Goal: Check status: Check status

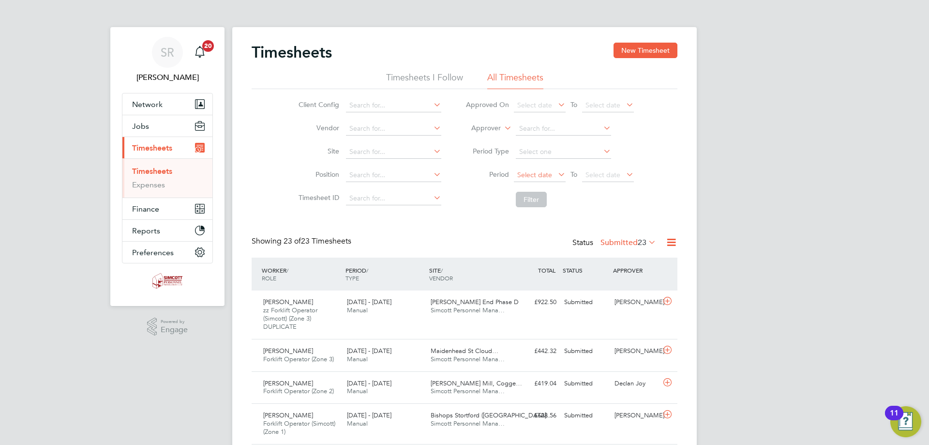
click at [539, 169] on span "Select date" at bounding box center [540, 175] width 52 height 13
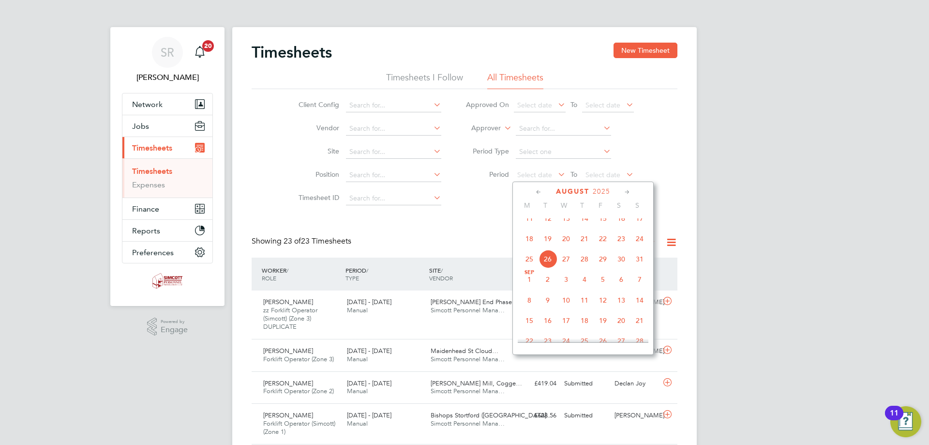
click at [531, 246] on span "18" at bounding box center [529, 238] width 18 height 18
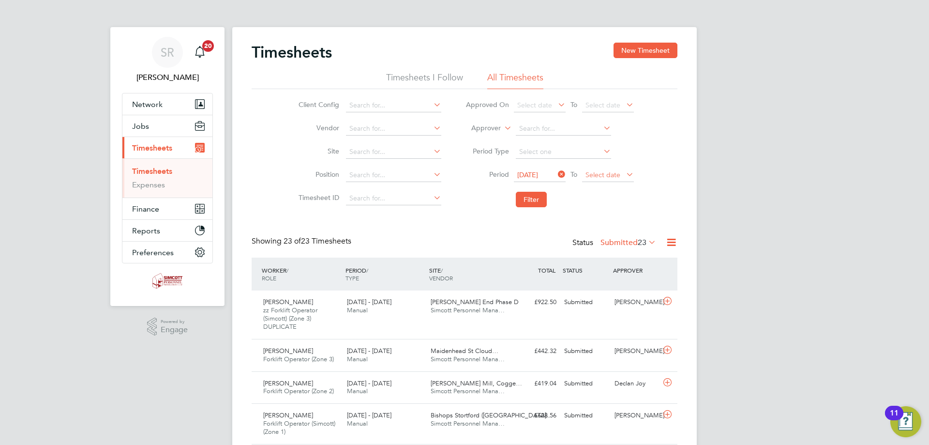
click at [623, 174] on span "Select date" at bounding box center [608, 175] width 52 height 13
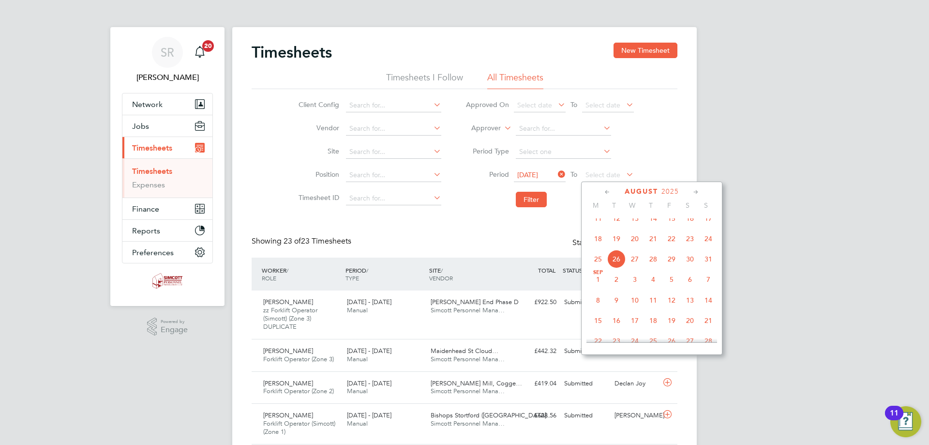
click at [708, 248] on span "24" at bounding box center [708, 238] width 18 height 18
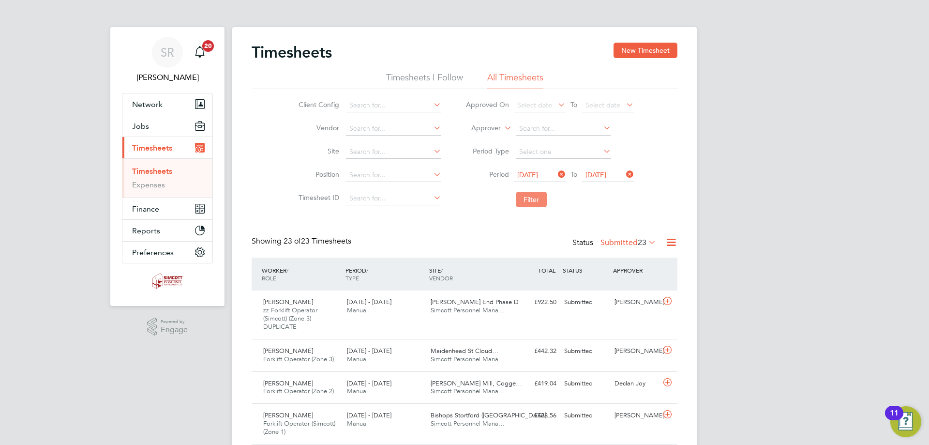
click at [534, 201] on button "Filter" at bounding box center [531, 199] width 31 height 15
click at [622, 246] on label "Submitted 13" at bounding box center [628, 243] width 56 height 10
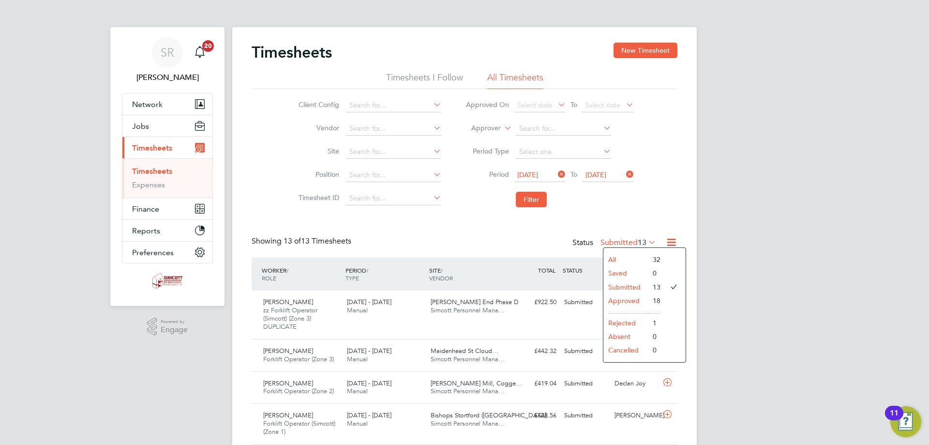
click at [629, 300] on li "Approved" at bounding box center [625, 301] width 45 height 14
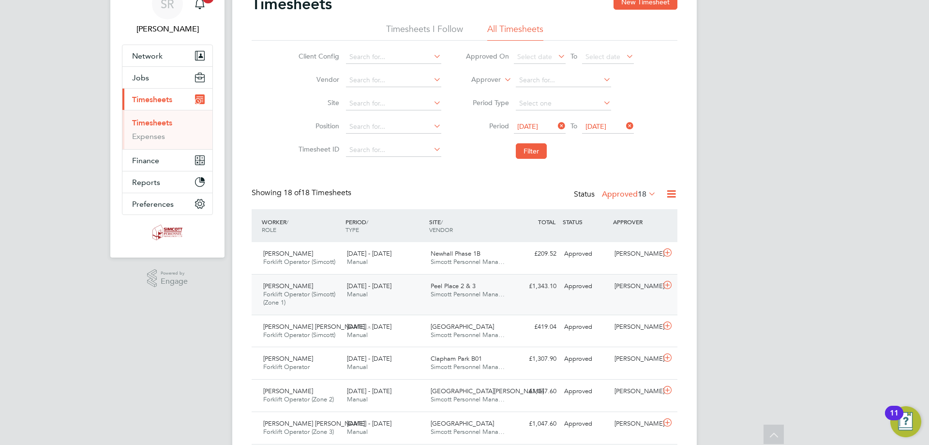
click at [517, 299] on div "[PERSON_NAME] Forklift Operator (Simcott) (Zone 1) [DATE] - [DATE] [DATE] - [DA…" at bounding box center [465, 294] width 426 height 41
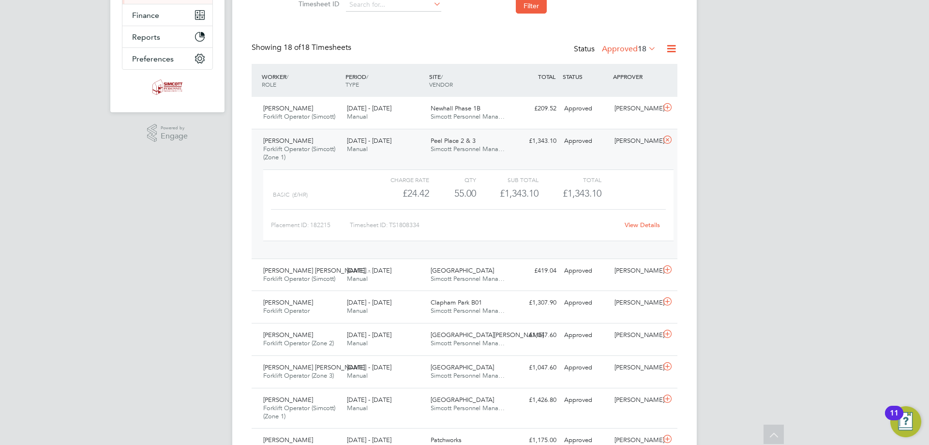
click at [340, 140] on div "[PERSON_NAME] Forklift Operator (Simcott) (Zone 1) [DATE] - [DATE]" at bounding box center [301, 149] width 84 height 32
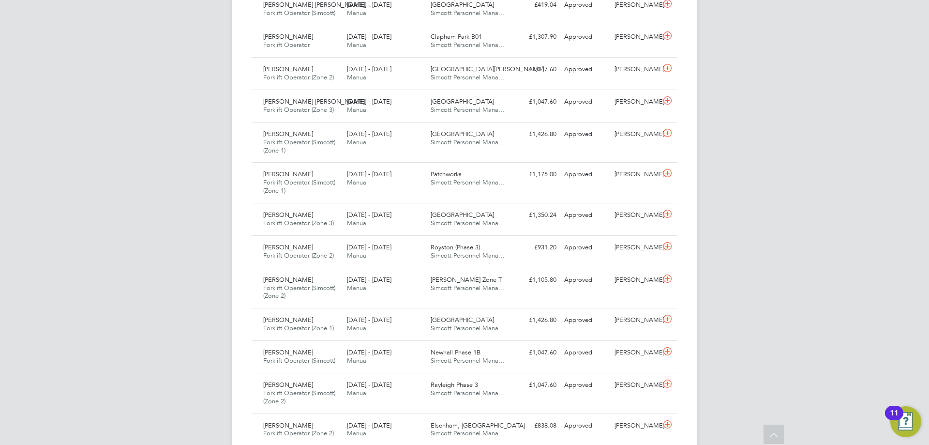
scroll to position [387, 0]
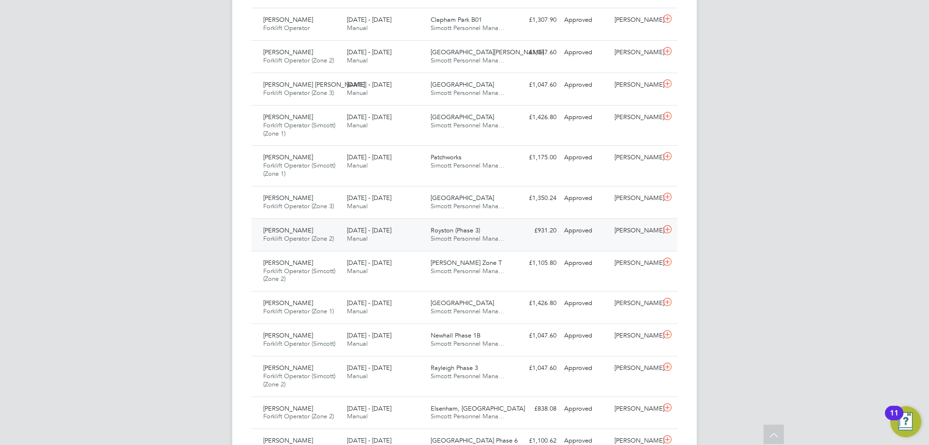
click at [392, 234] on div "[DATE] - [DATE] Manual" at bounding box center [385, 235] width 84 height 24
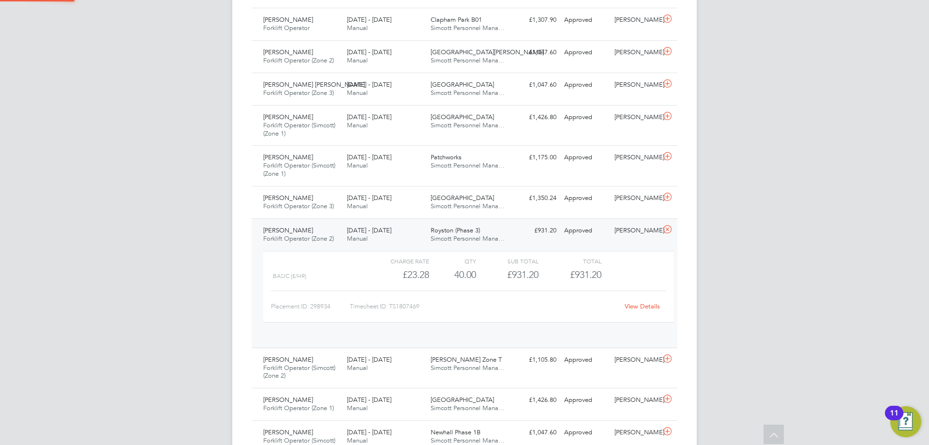
scroll to position [16, 94]
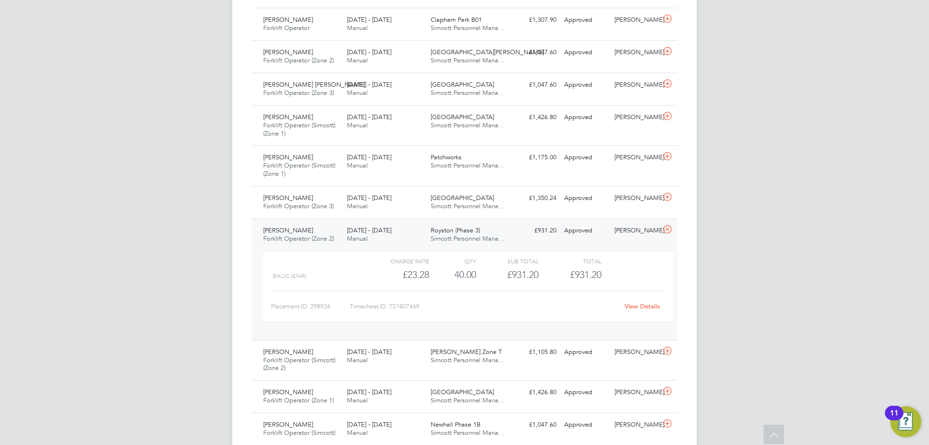
click at [640, 303] on link "View Details" at bounding box center [641, 306] width 35 height 8
click at [568, 281] on div "£931.20" at bounding box center [569, 275] width 62 height 16
click at [535, 269] on div "£931.20" at bounding box center [507, 275] width 62 height 16
click at [325, 235] on span "Forklift Operator (Zone 2)" at bounding box center [298, 238] width 71 height 8
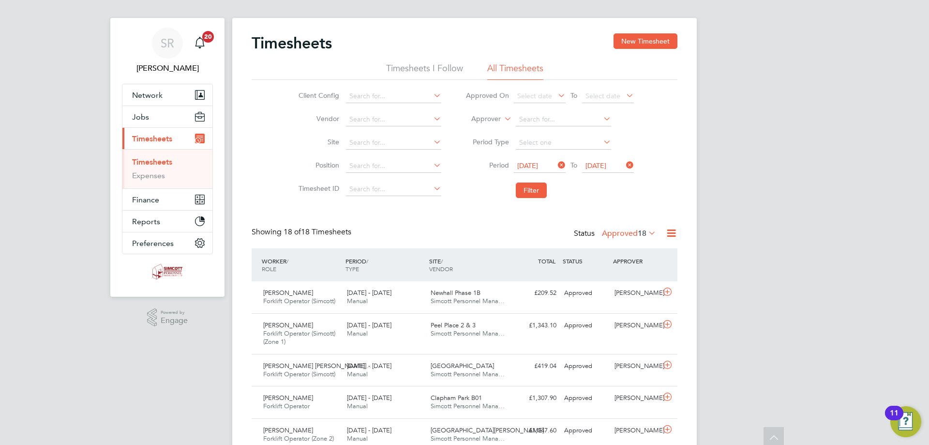
scroll to position [0, 0]
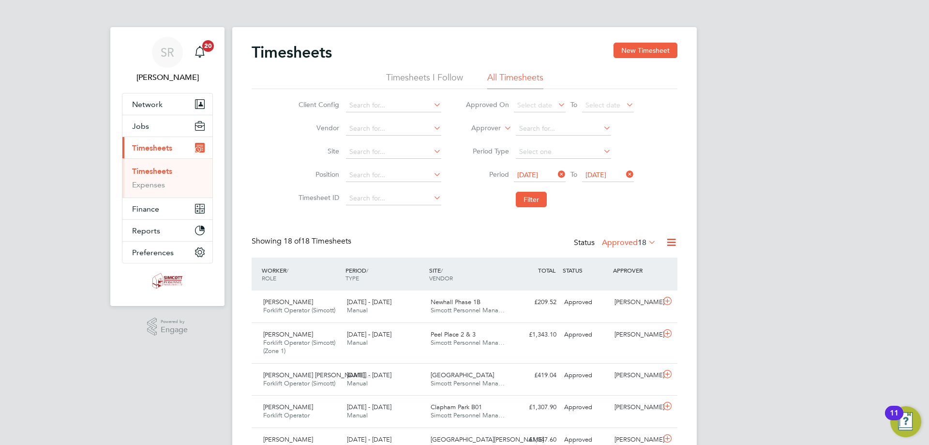
click at [624, 243] on label "Approved 18" at bounding box center [629, 243] width 54 height 10
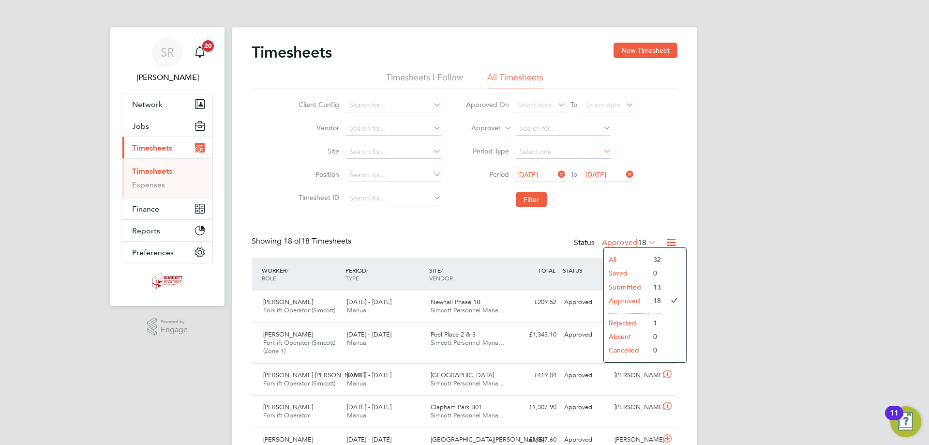
click at [631, 287] on li "Submitted" at bounding box center [626, 287] width 45 height 14
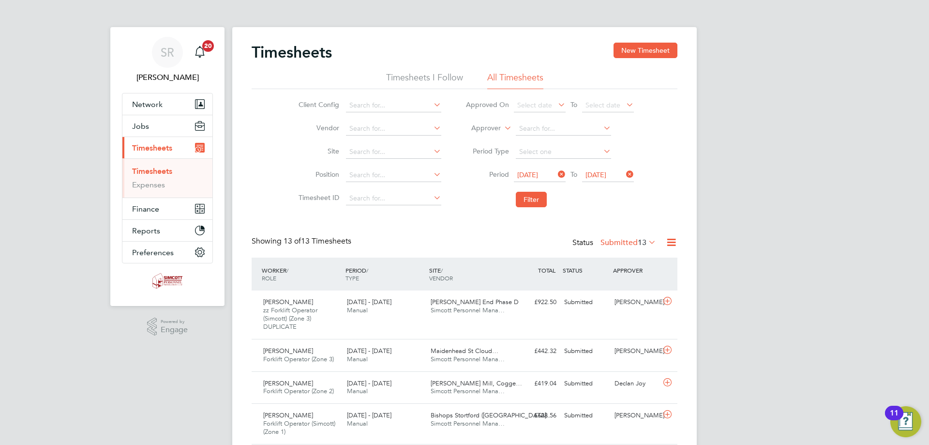
scroll to position [25, 84]
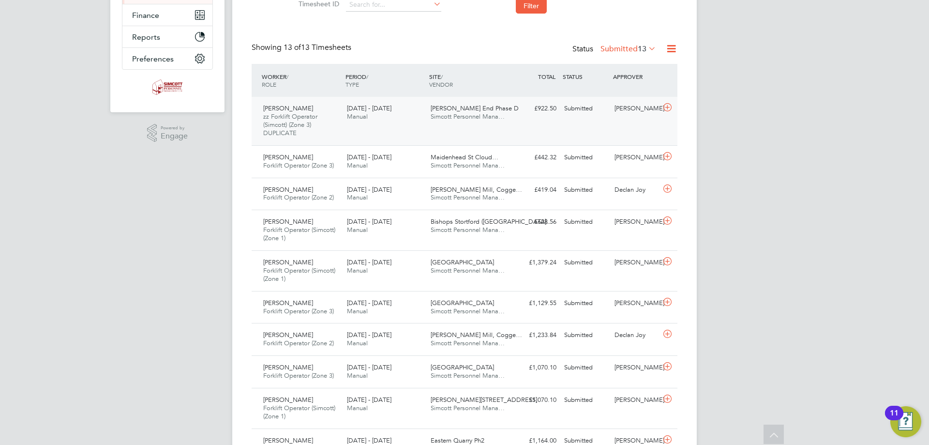
click at [361, 132] on div "[PERSON_NAME] zz Forklift Operator (Simcott) (Zone 3) DUPLICATE [DATE] - [DATE]…" at bounding box center [465, 121] width 426 height 48
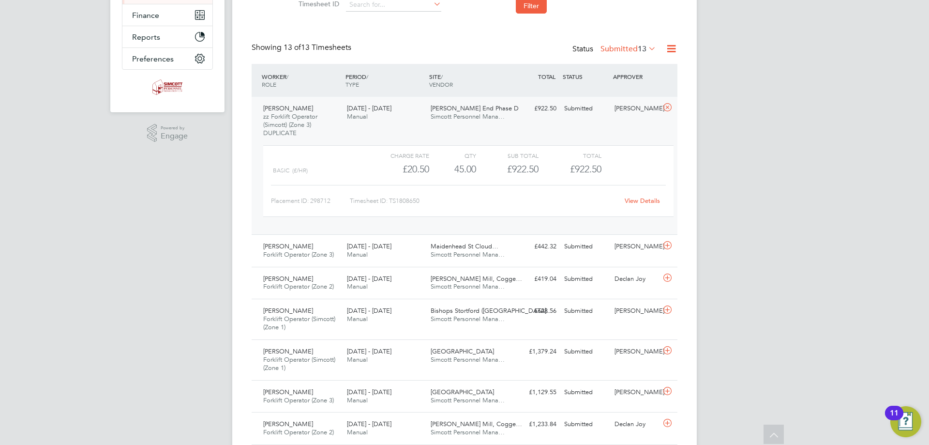
click at [640, 199] on link "View Details" at bounding box center [641, 200] width 35 height 8
click at [359, 181] on div "Charge rate QTY Sub Total Total Basic (£/HR) £20.50 45 45.00 45 £922.50 £922.50…" at bounding box center [468, 181] width 410 height 72
click at [343, 123] on div "[DATE] - [DATE] Manual" at bounding box center [385, 113] width 84 height 24
